Goal: Navigation & Orientation: Find specific page/section

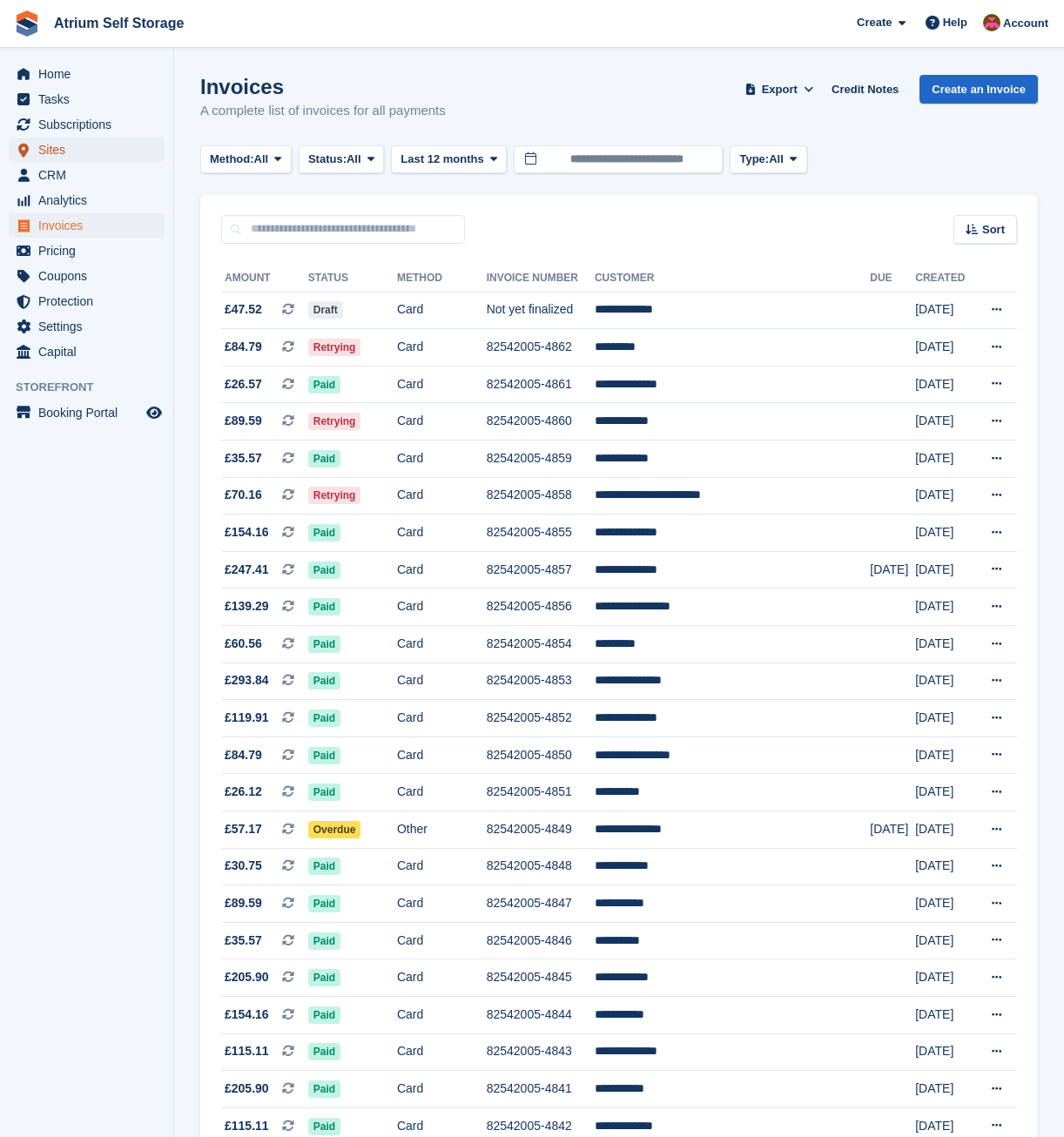
click at [63, 151] on span "Sites" at bounding box center [90, 150] width 105 height 24
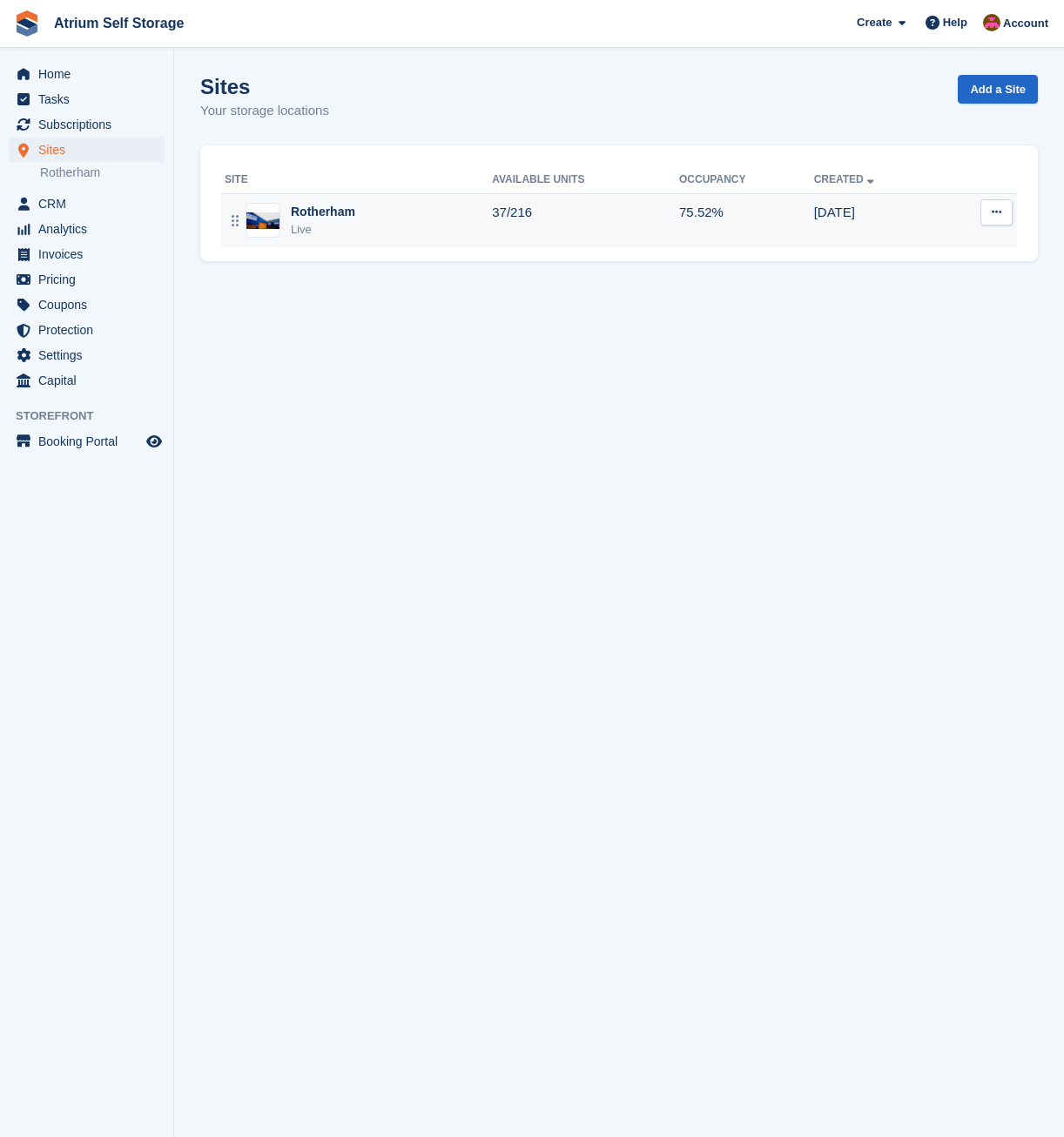
click at [440, 248] on td "Rotherham Live" at bounding box center [356, 220] width 271 height 54
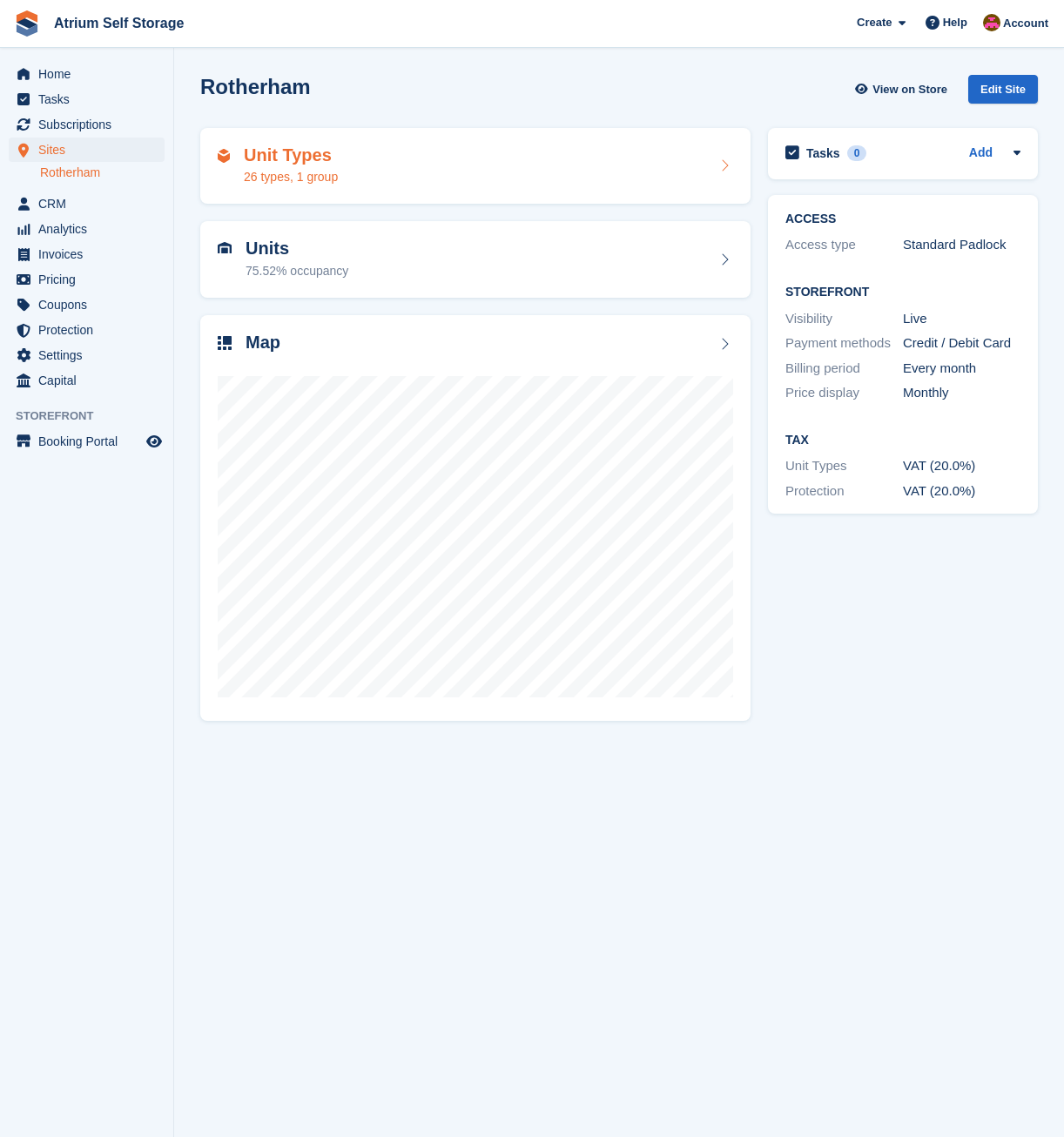
click at [334, 173] on div "26 types, 1 group" at bounding box center [290, 177] width 94 height 18
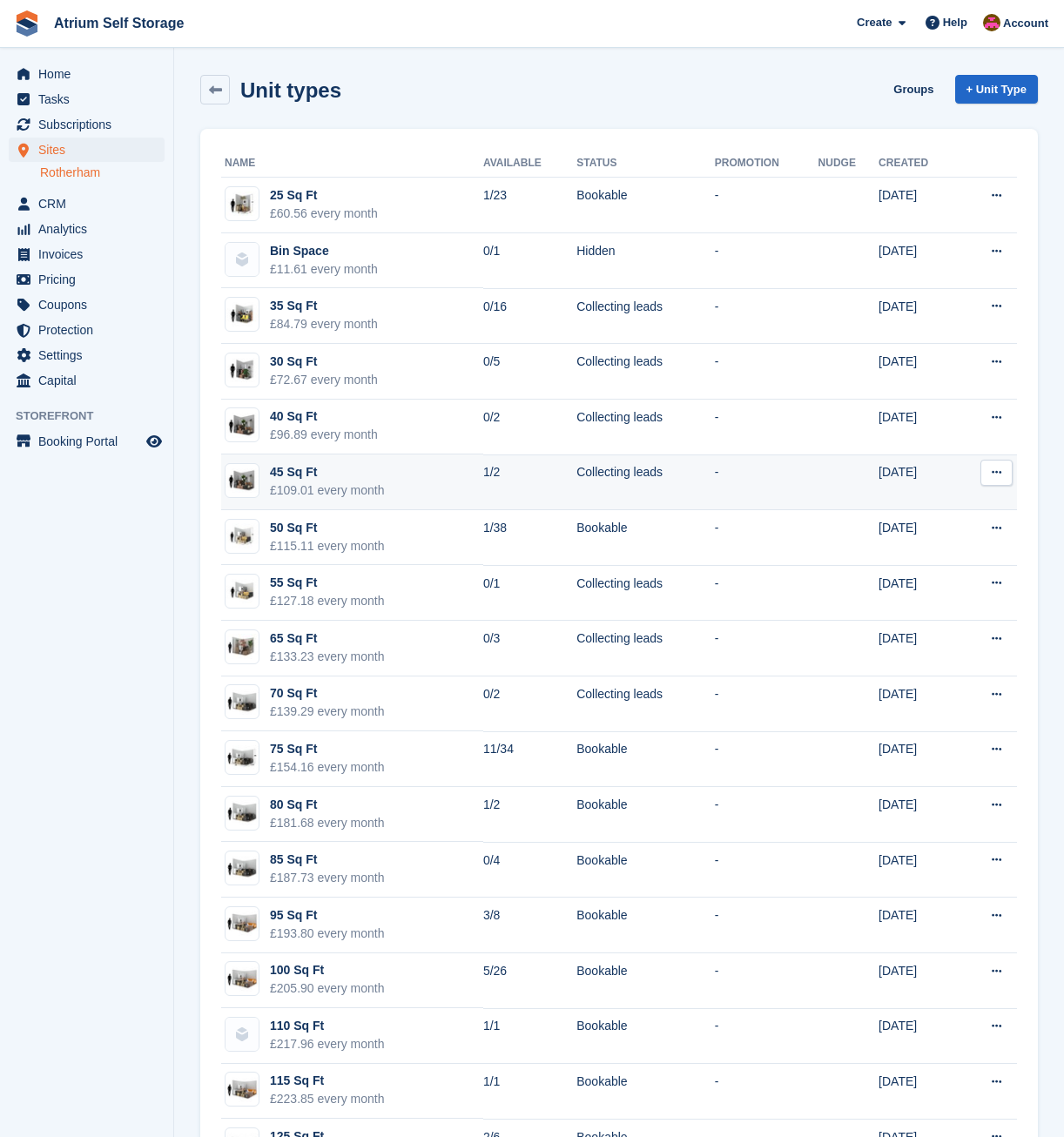
click at [332, 468] on div "45 Sq Ft" at bounding box center [327, 472] width 115 height 18
